Goal: Find contact information: Find phone number

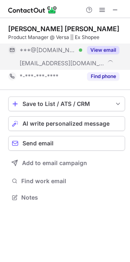
scroll to position [192, 130]
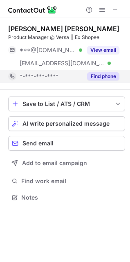
click at [109, 76] on button "Find phone" at bounding box center [103, 76] width 32 height 8
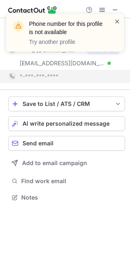
click at [117, 19] on span at bounding box center [117, 21] width 7 height 8
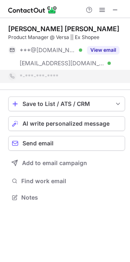
click at [115, 9] on div "Phone number for this profile is not available Try another profile" at bounding box center [65, 36] width 131 height 61
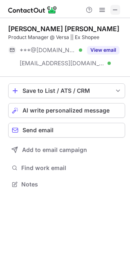
scroll to position [178, 130]
click at [113, 10] on span at bounding box center [115, 10] width 7 height 7
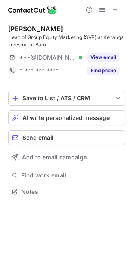
scroll to position [185, 130]
click at [113, 17] on div at bounding box center [65, 9] width 130 height 18
drag, startPoint x: 117, startPoint y: 11, endPoint x: 117, endPoint y: 15, distance: 4.5
click at [117, 13] on span at bounding box center [115, 10] width 7 height 7
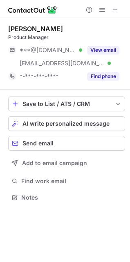
scroll to position [192, 130]
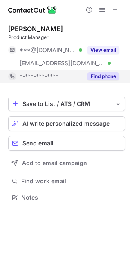
click at [104, 74] on button "Find phone" at bounding box center [103, 76] width 32 height 8
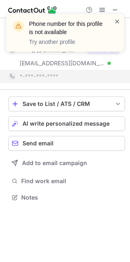
click at [115, 19] on span at bounding box center [117, 21] width 7 height 8
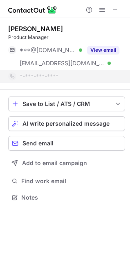
click at [115, 10] on div "Phone number for this profile is not available Try another profile" at bounding box center [65, 36] width 131 height 61
click at [115, 8] on div "Phone number for this profile is not available Try another profile" at bounding box center [65, 14] width 131 height 16
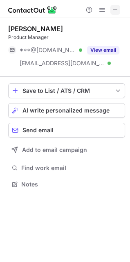
drag, startPoint x: 114, startPoint y: 8, endPoint x: 32, endPoint y: 50, distance: 91.6
click at [114, 9] on span at bounding box center [115, 10] width 7 height 7
